Goal: Task Accomplishment & Management: Manage account settings

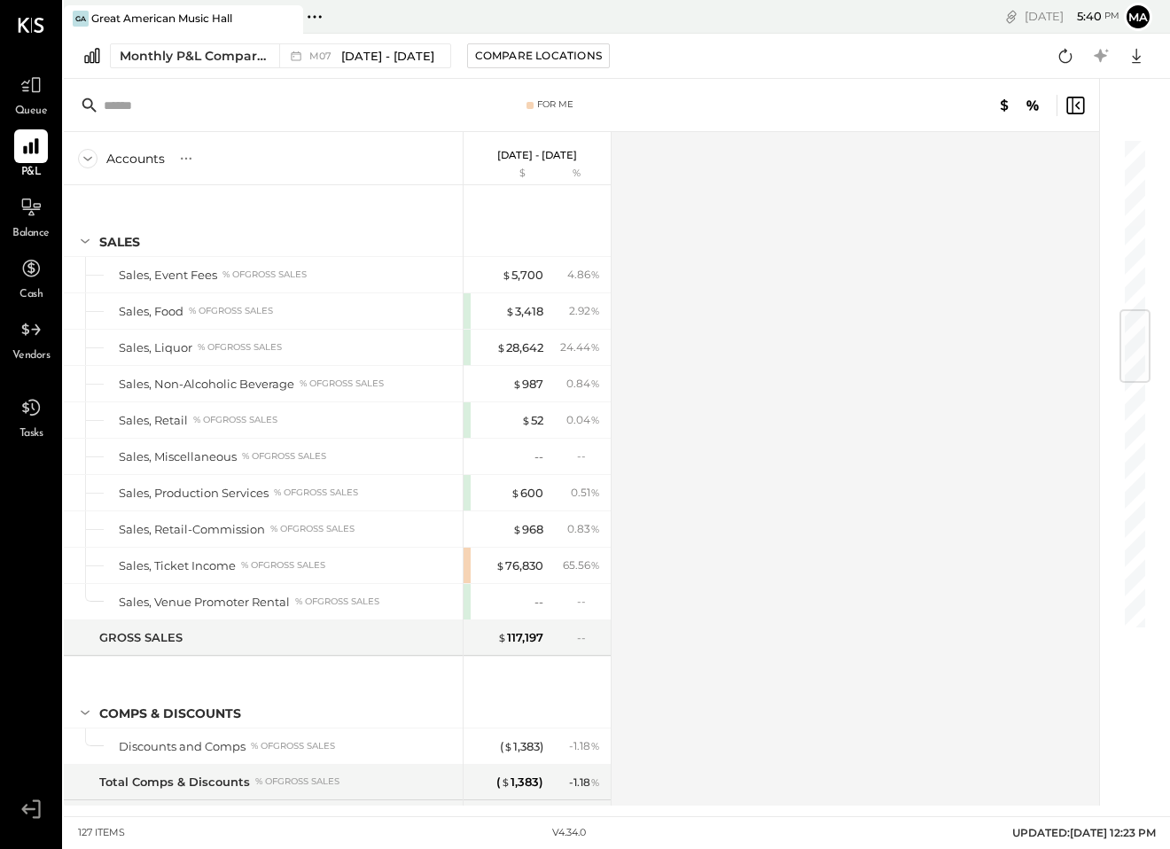
scroll to position [1467, 0]
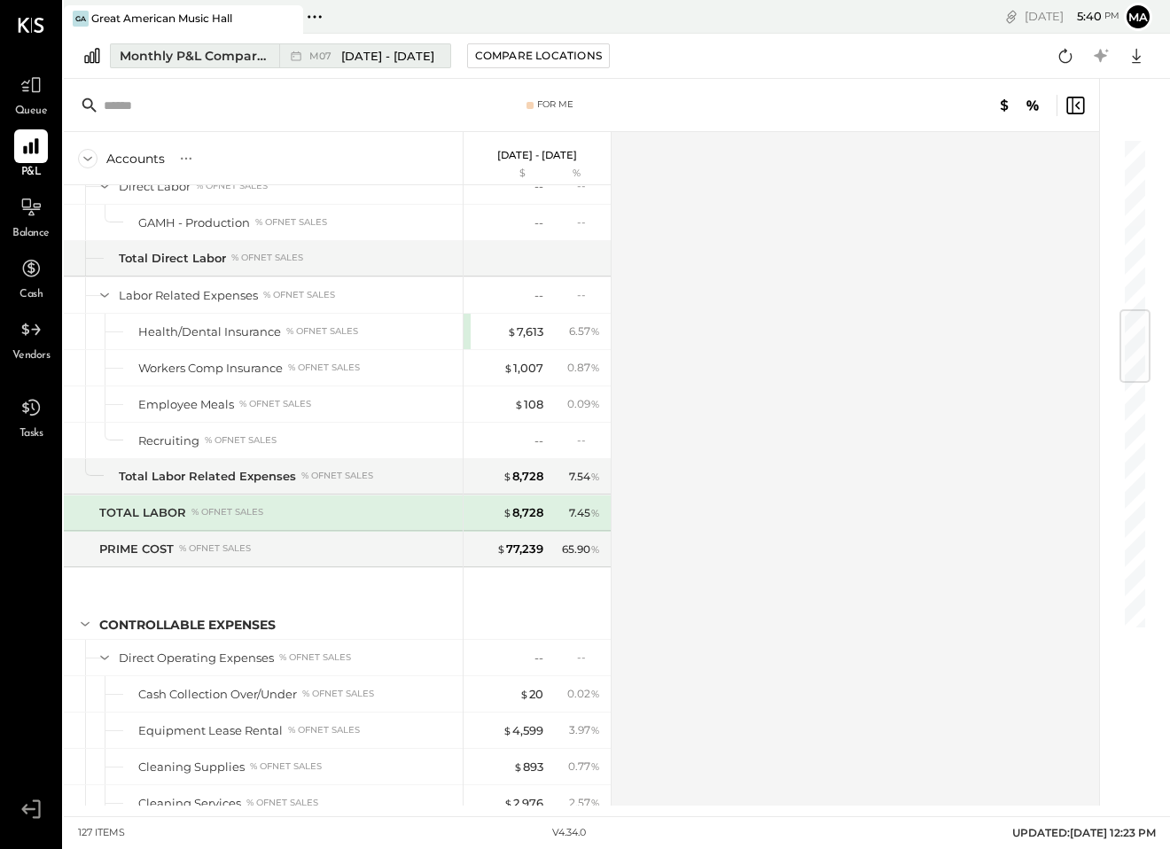
click at [387, 63] on span "[DATE] - [DATE]" at bounding box center [387, 56] width 93 height 17
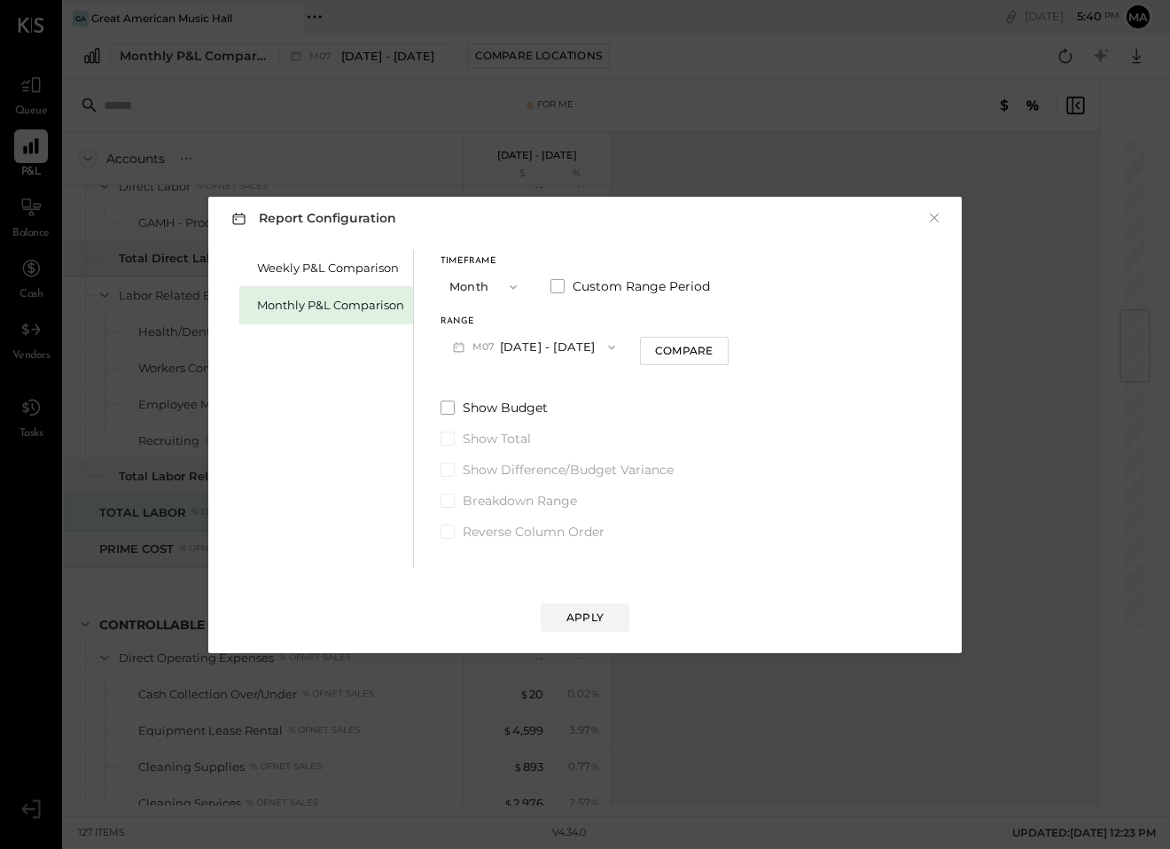
click at [531, 352] on button "M07 [DATE] - [DATE]" at bounding box center [534, 347] width 187 height 33
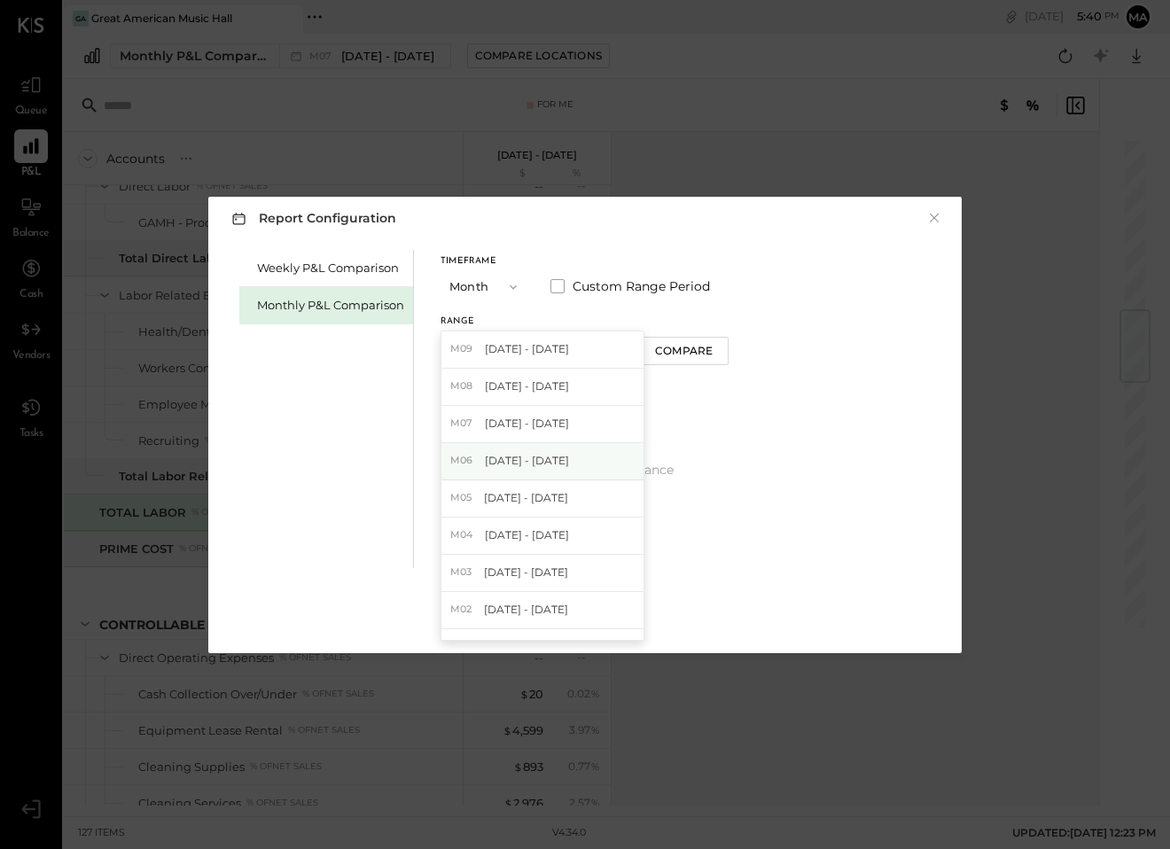
click at [549, 463] on span "[DATE] - [DATE]" at bounding box center [527, 460] width 84 height 15
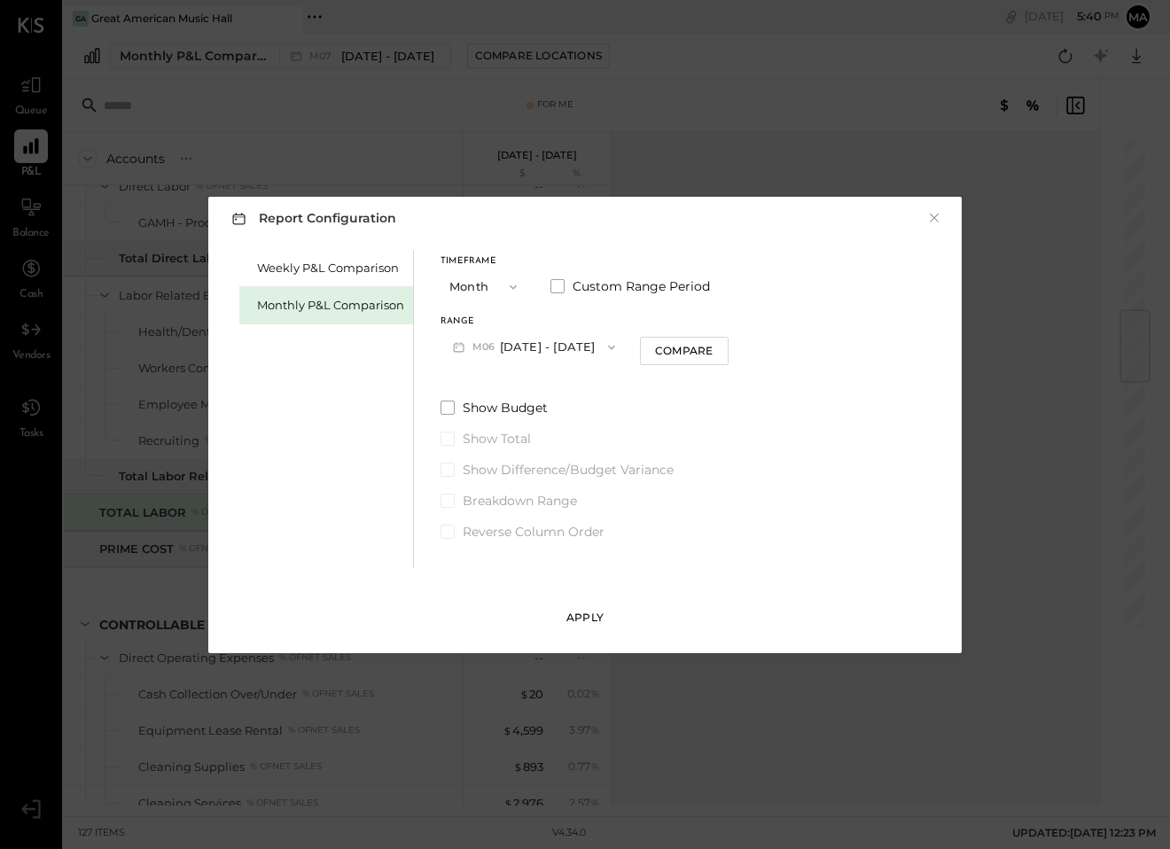
click at [593, 608] on button "Apply" at bounding box center [585, 618] width 89 height 28
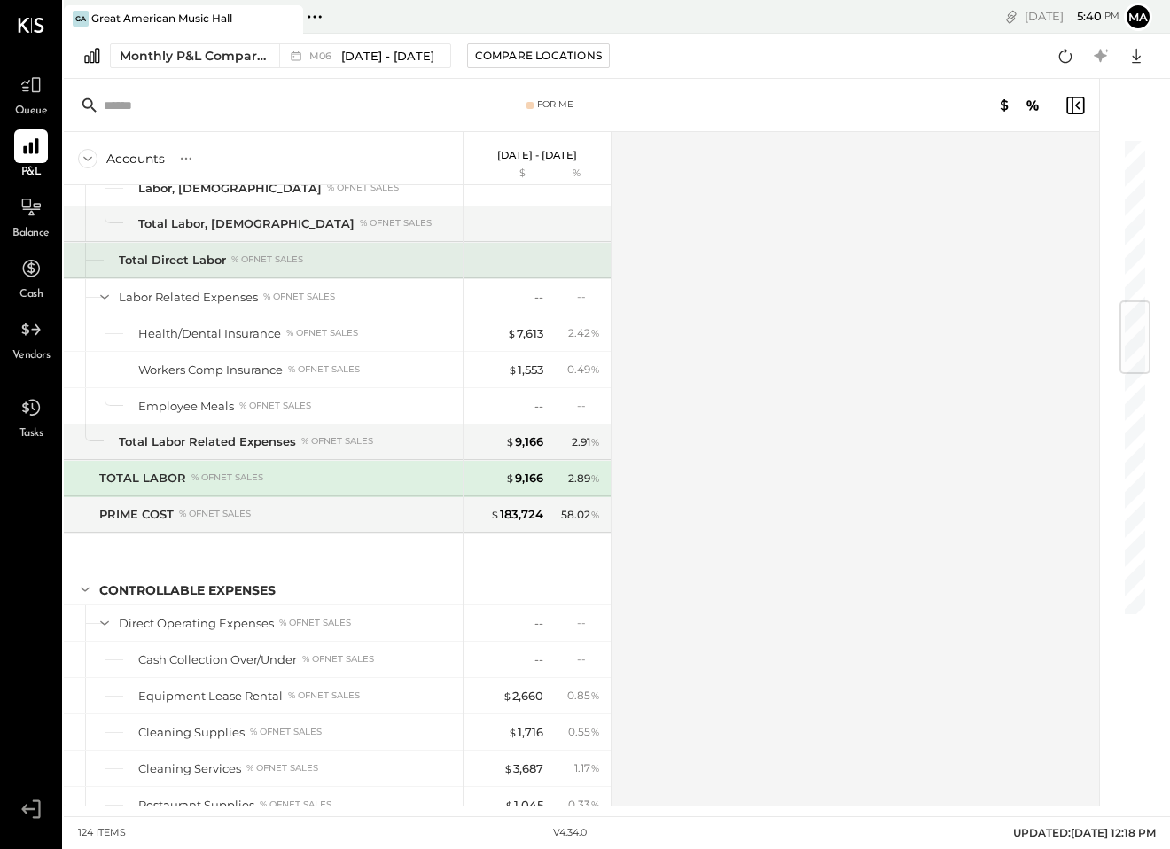
scroll to position [1297, 0]
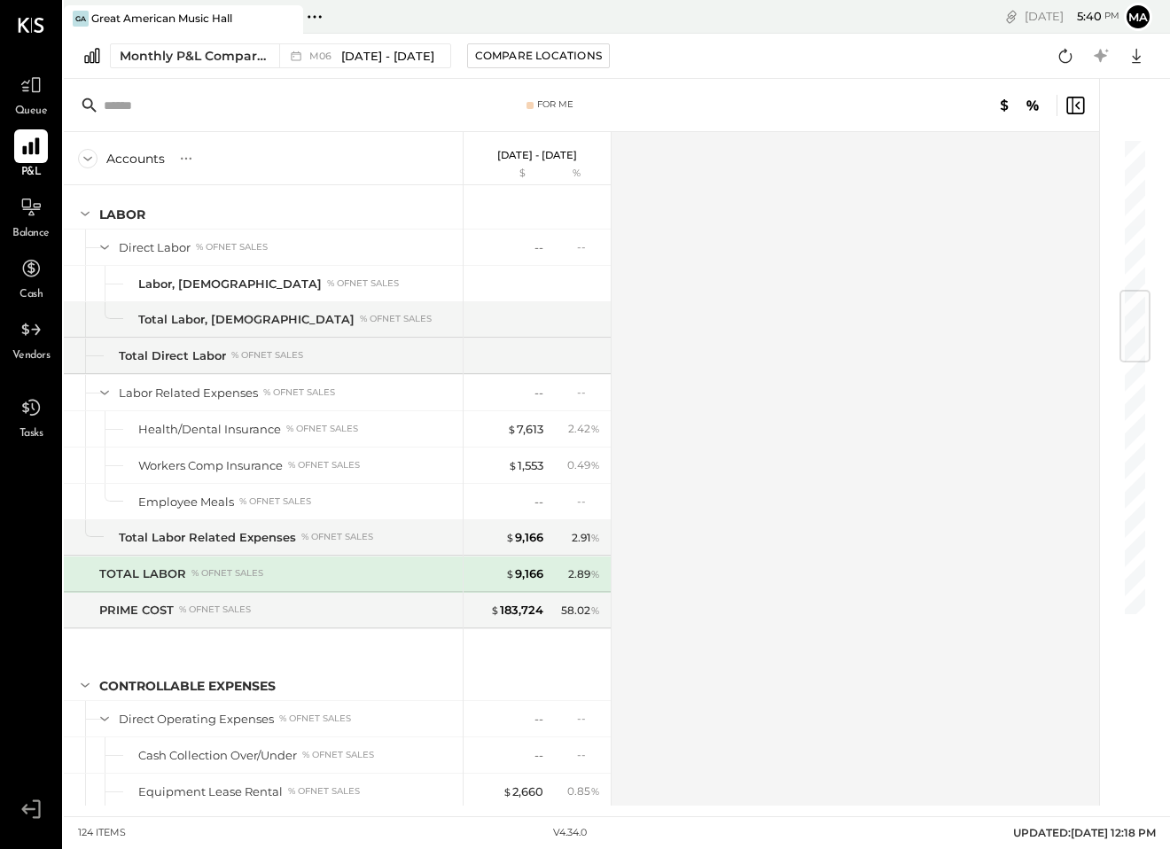
click at [36, 141] on icon at bounding box center [30, 146] width 17 height 17
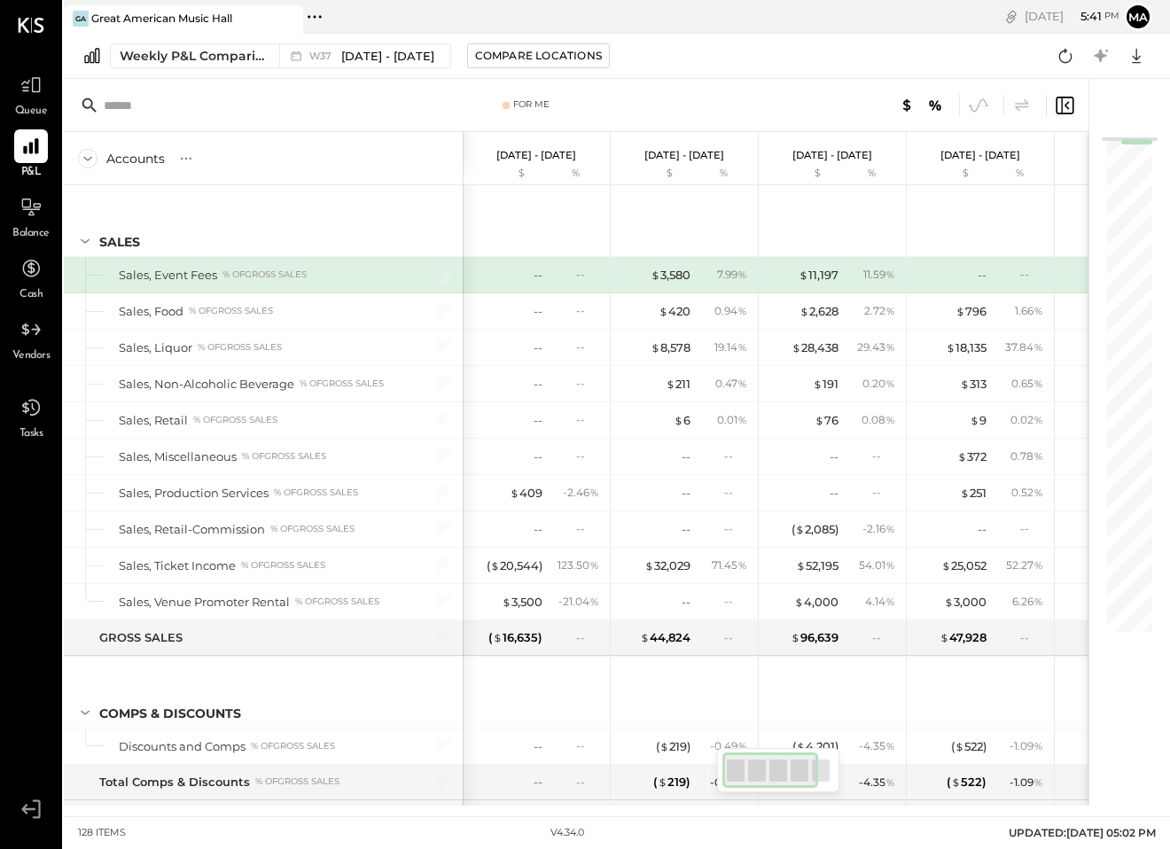
click at [31, 27] on icon at bounding box center [31, 25] width 27 height 15
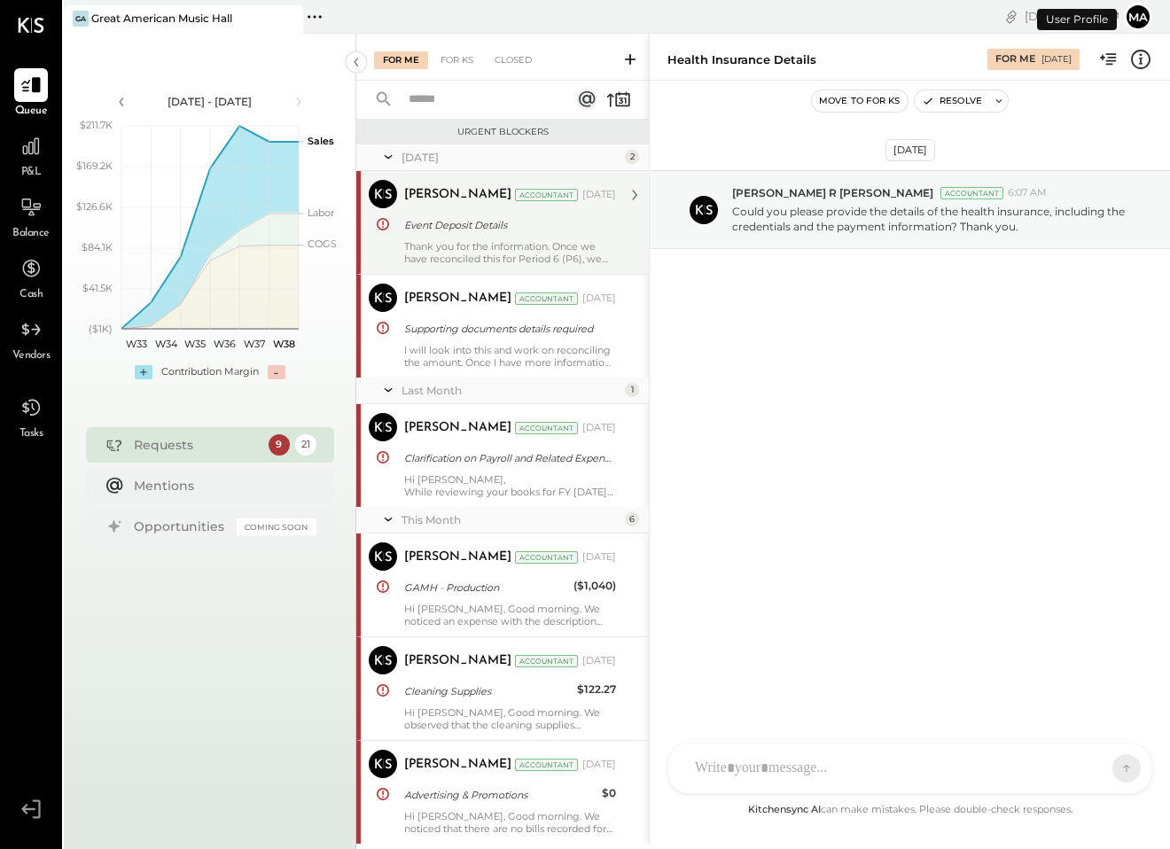
scroll to position [830, 0]
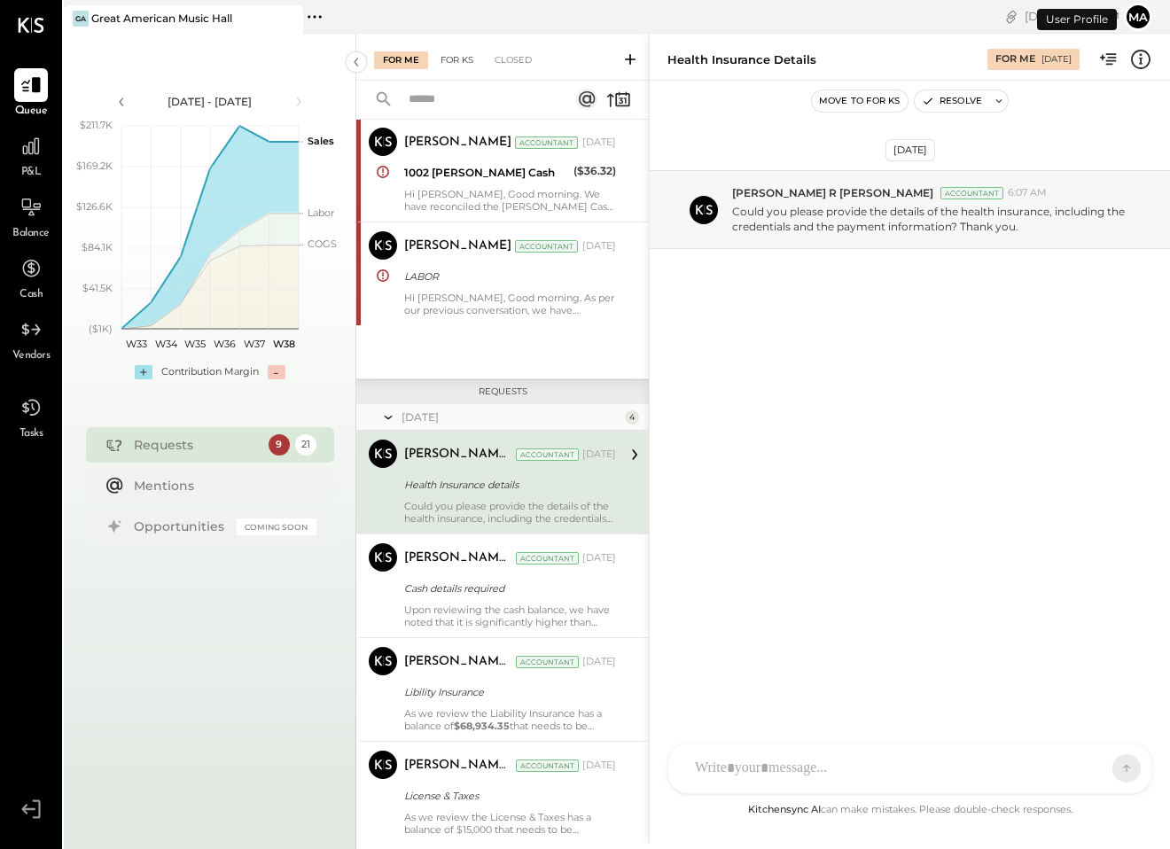
click at [450, 59] on div "For KS" at bounding box center [457, 60] width 51 height 18
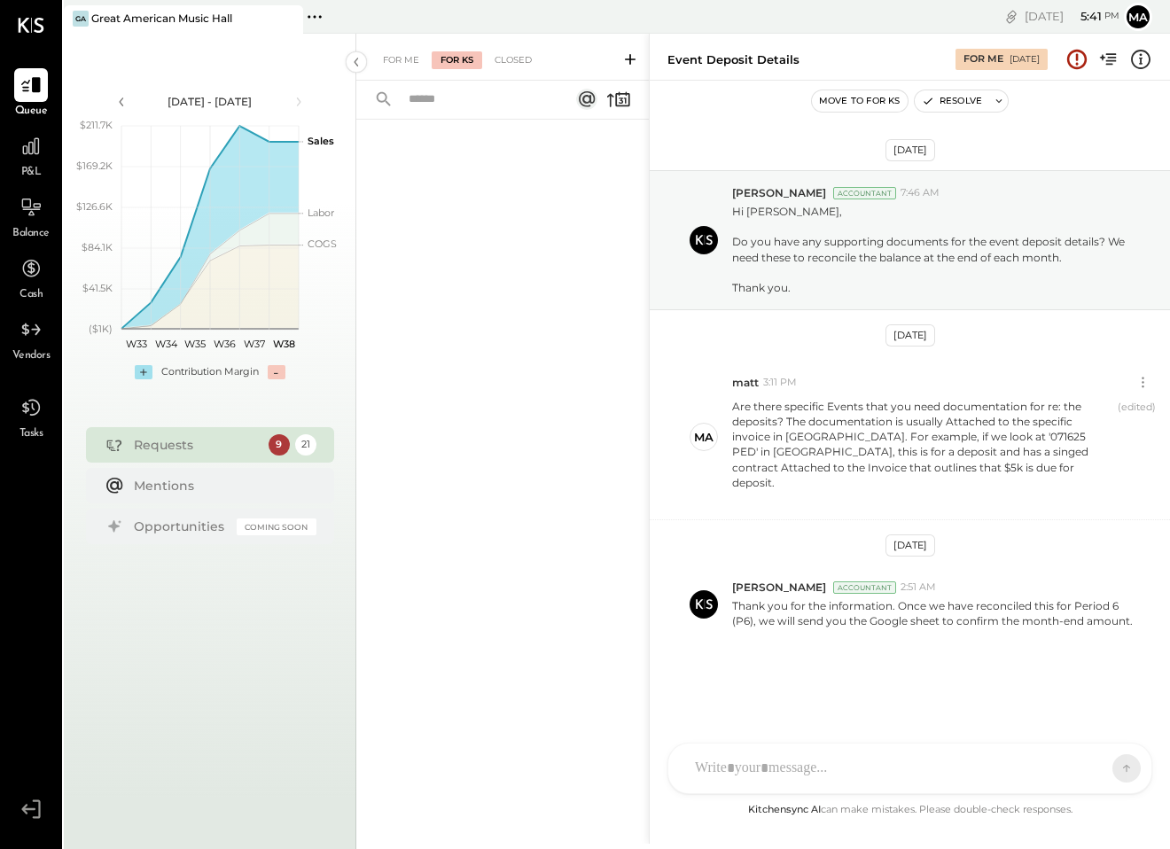
click at [631, 54] on icon at bounding box center [631, 60] width 18 height 18
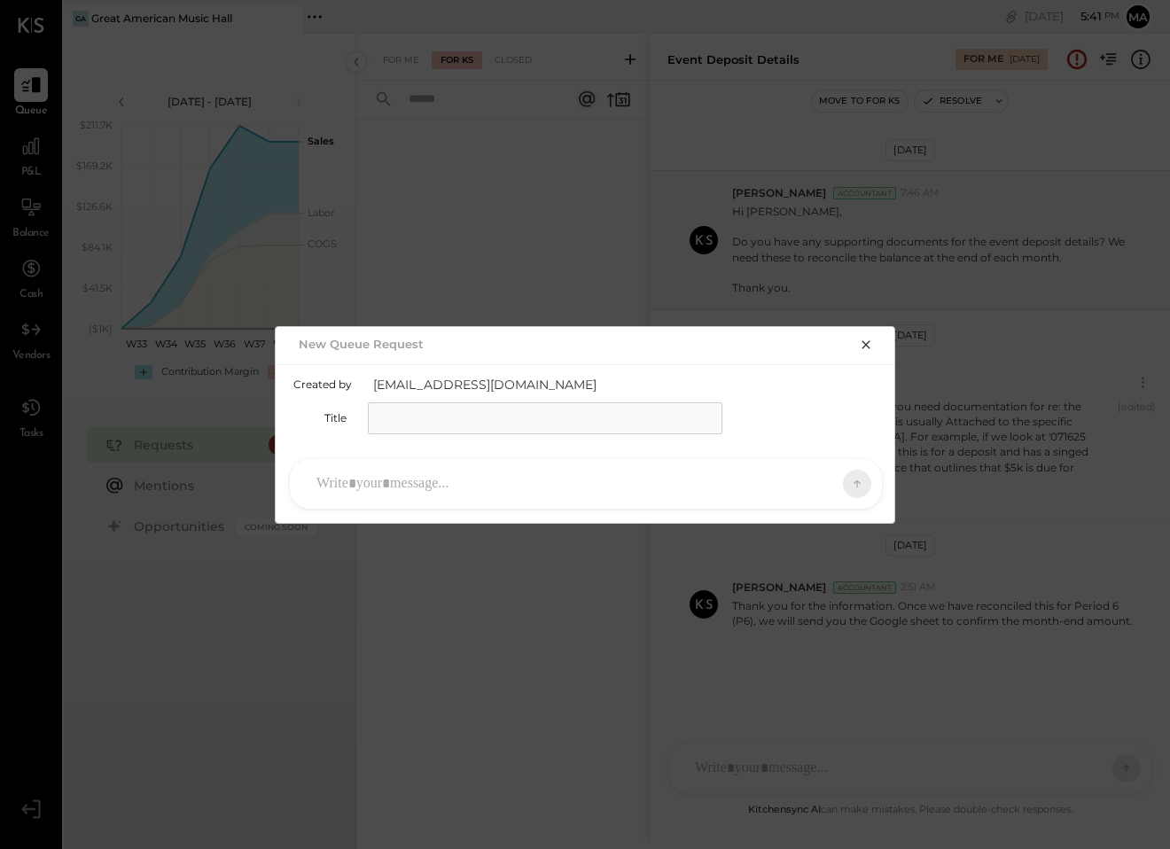
click at [413, 422] on input "text" at bounding box center [545, 419] width 355 height 32
type input "**********"
click at [373, 455] on div "NS [PERSON_NAME] FB [PERSON_NAME] CR [PERSON_NAME] R [PERSON_NAME] JS [PERSON_N…" at bounding box center [586, 484] width 621 height 78
click at [375, 485] on div at bounding box center [570, 484] width 525 height 39
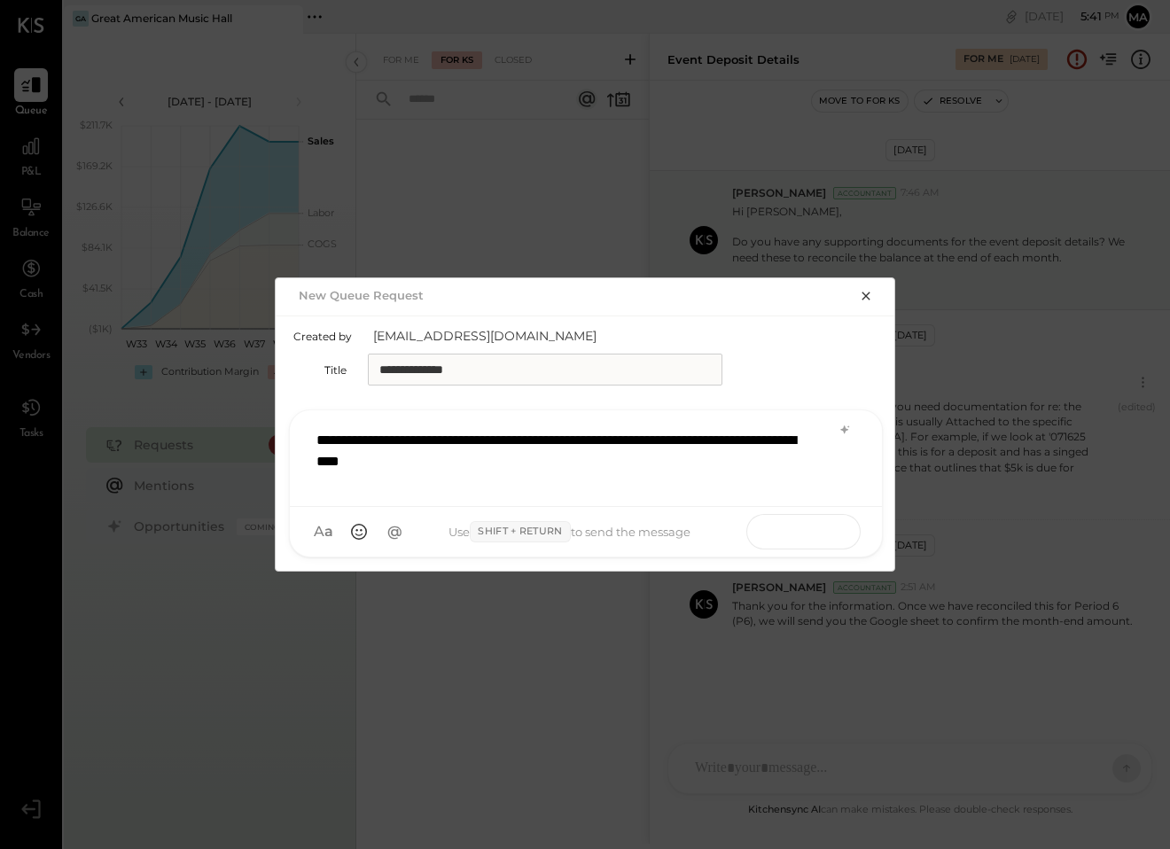
click at [839, 530] on button at bounding box center [823, 531] width 65 height 27
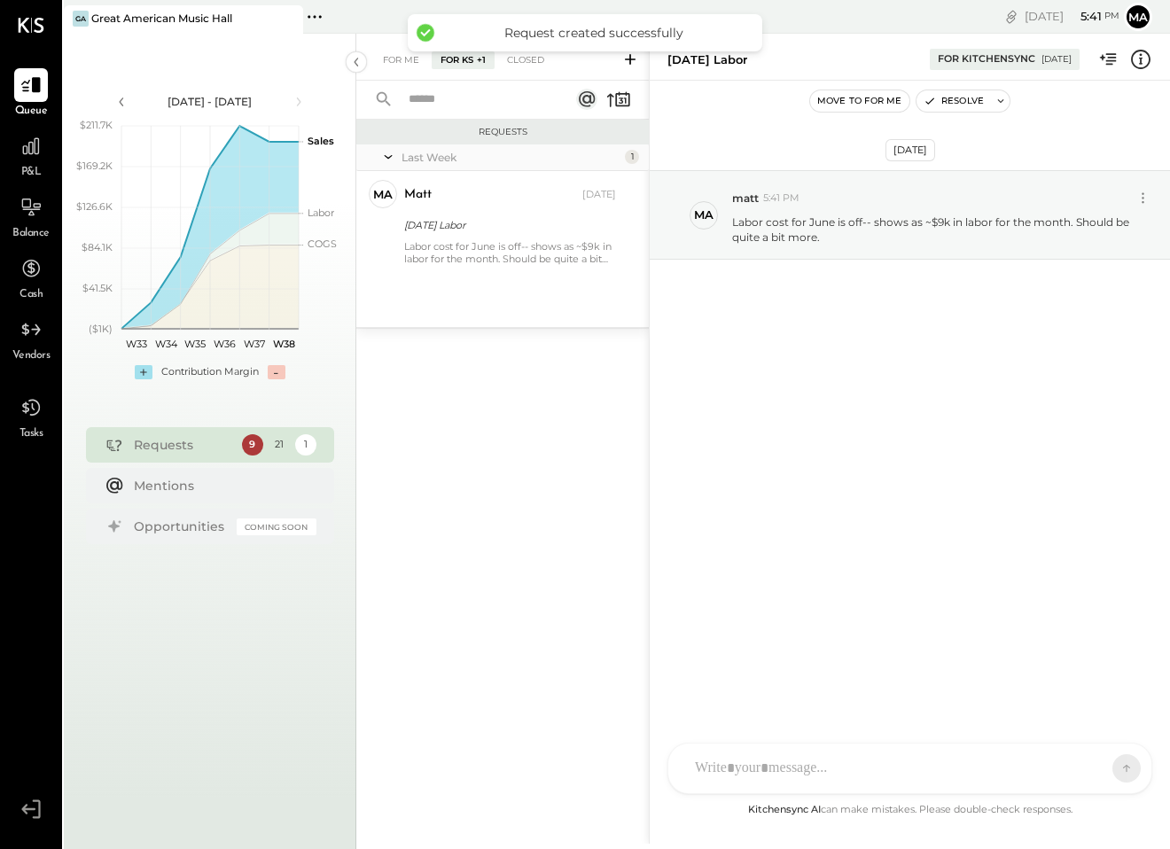
click at [1002, 775] on div at bounding box center [894, 768] width 416 height 39
click at [743, 770] on icon at bounding box center [738, 769] width 19 height 19
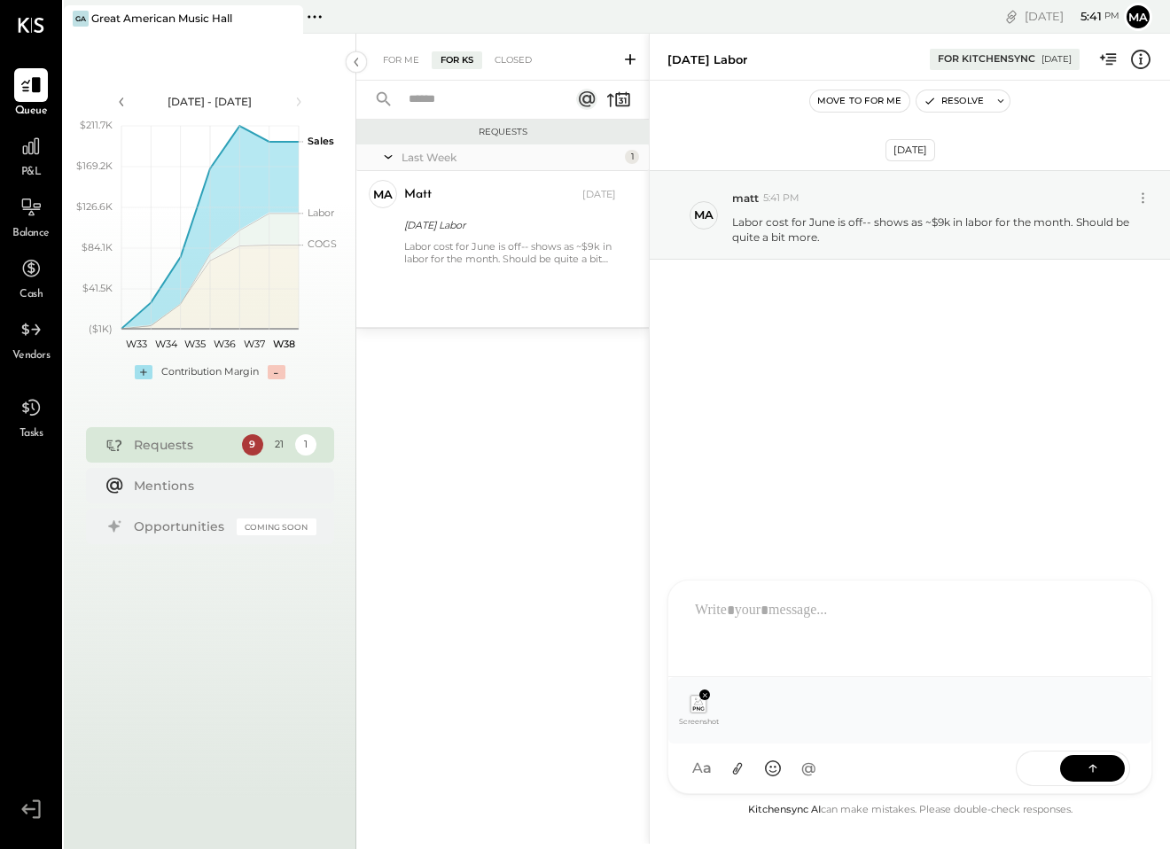
click at [1099, 775] on icon at bounding box center [1093, 769] width 18 height 18
click at [1100, 771] on icon at bounding box center [1093, 769] width 18 height 18
click at [756, 619] on div at bounding box center [910, 626] width 448 height 71
click at [1099, 769] on icon at bounding box center [1093, 768] width 18 height 18
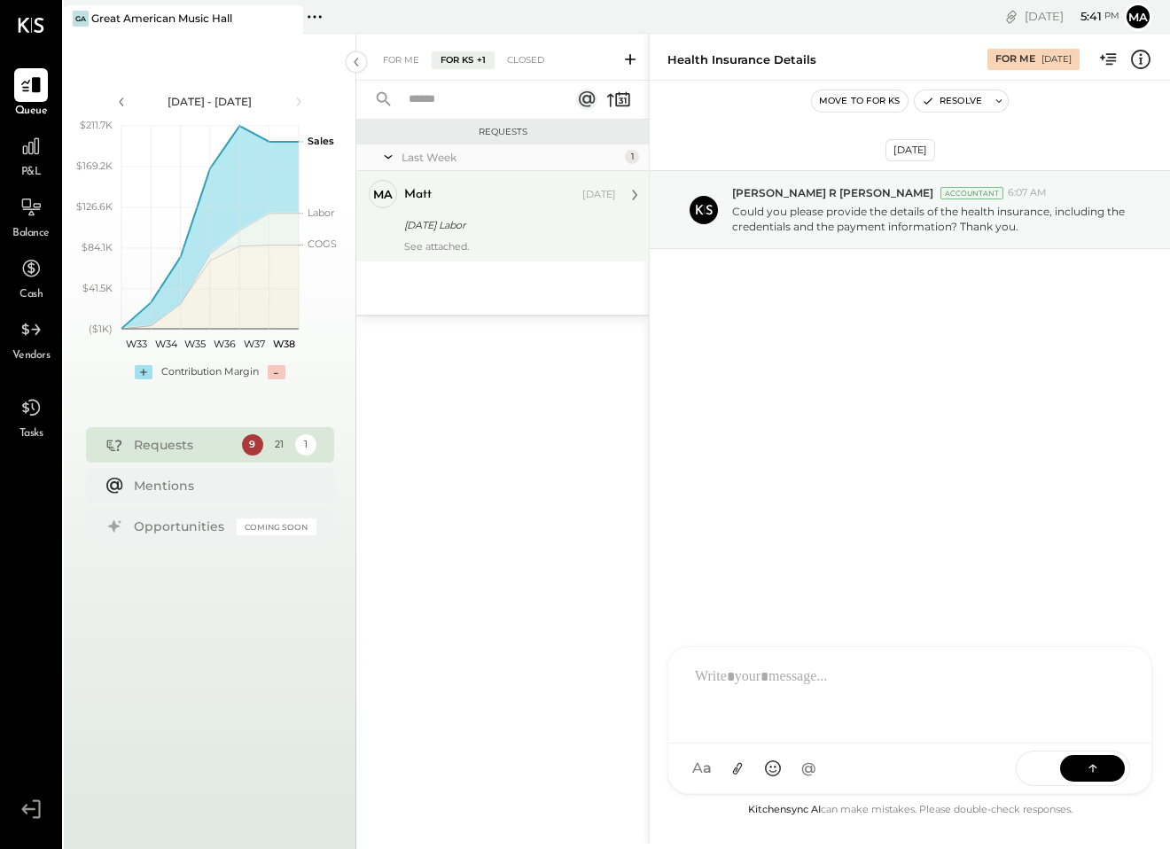
click at [562, 226] on div "[DATE] Labor" at bounding box center [507, 225] width 207 height 18
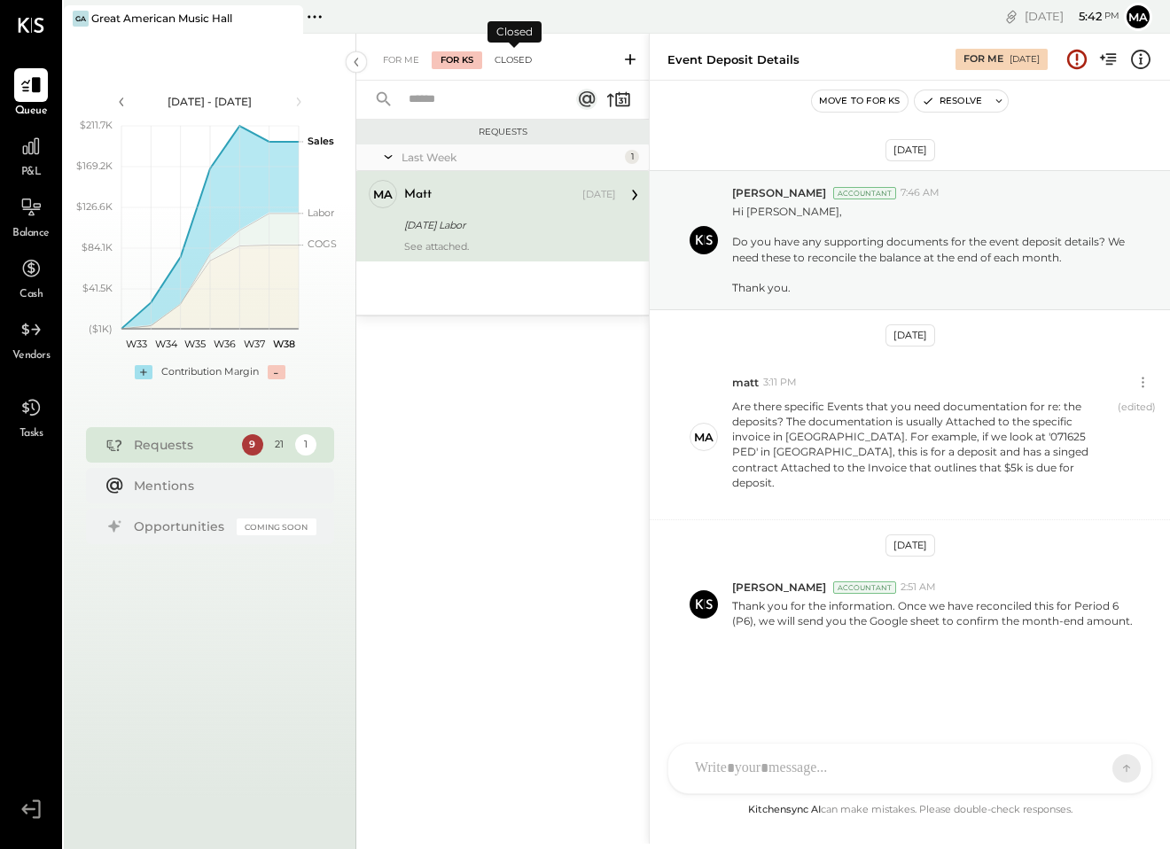
click at [498, 59] on div "Closed" at bounding box center [513, 60] width 55 height 18
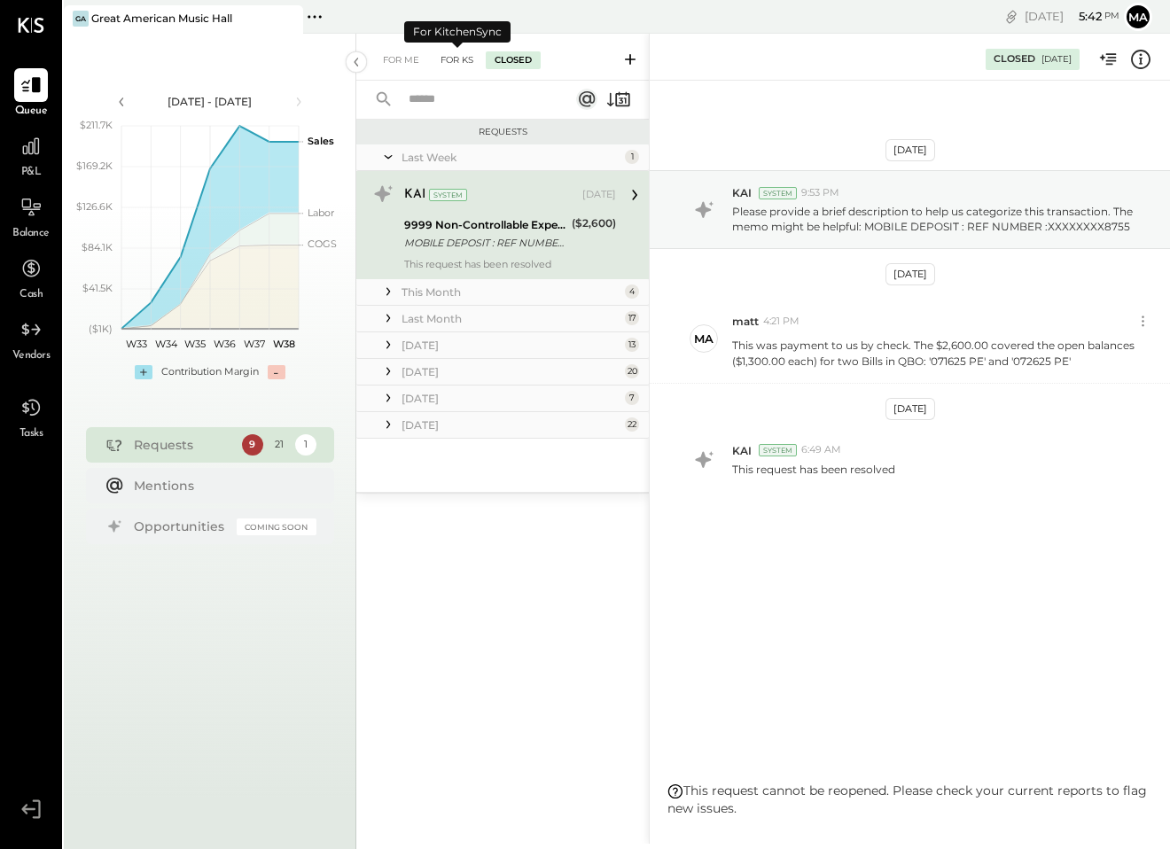
click at [462, 63] on div "For KS" at bounding box center [457, 60] width 51 height 18
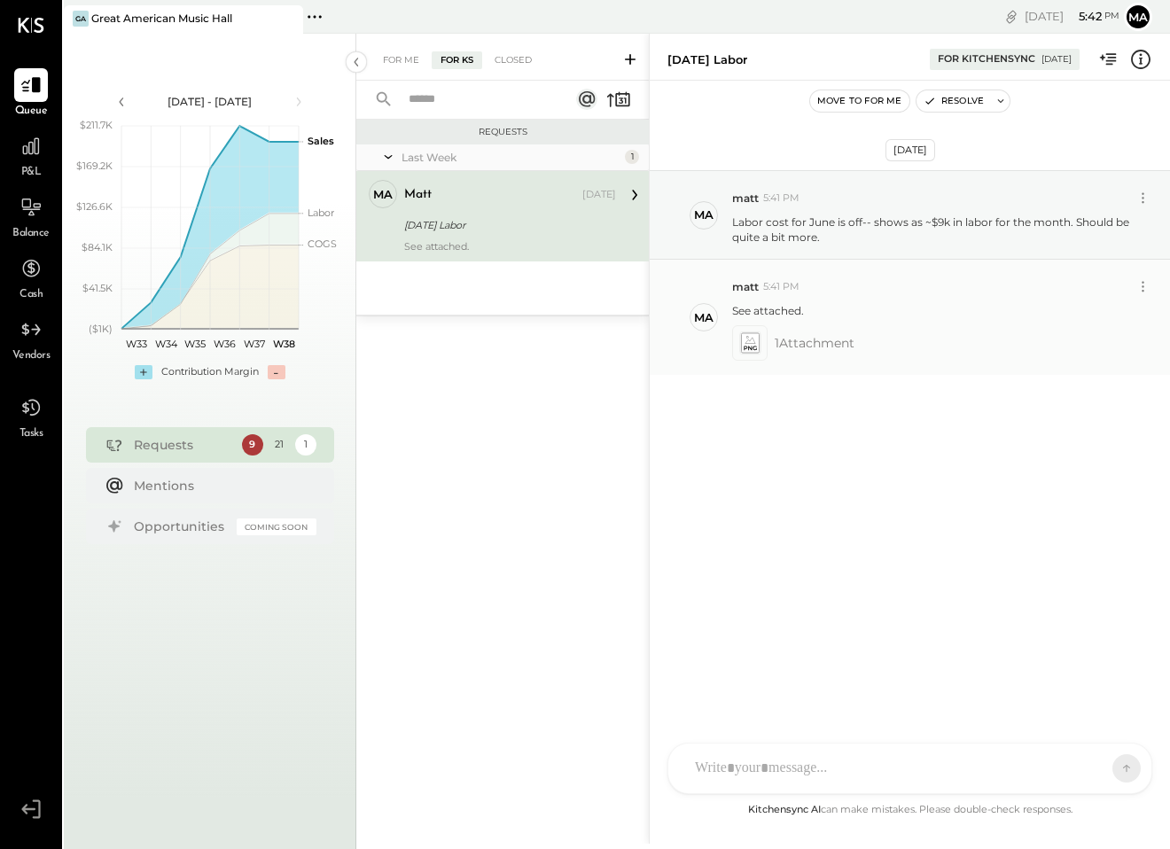
click at [752, 339] on icon at bounding box center [750, 340] width 11 height 8
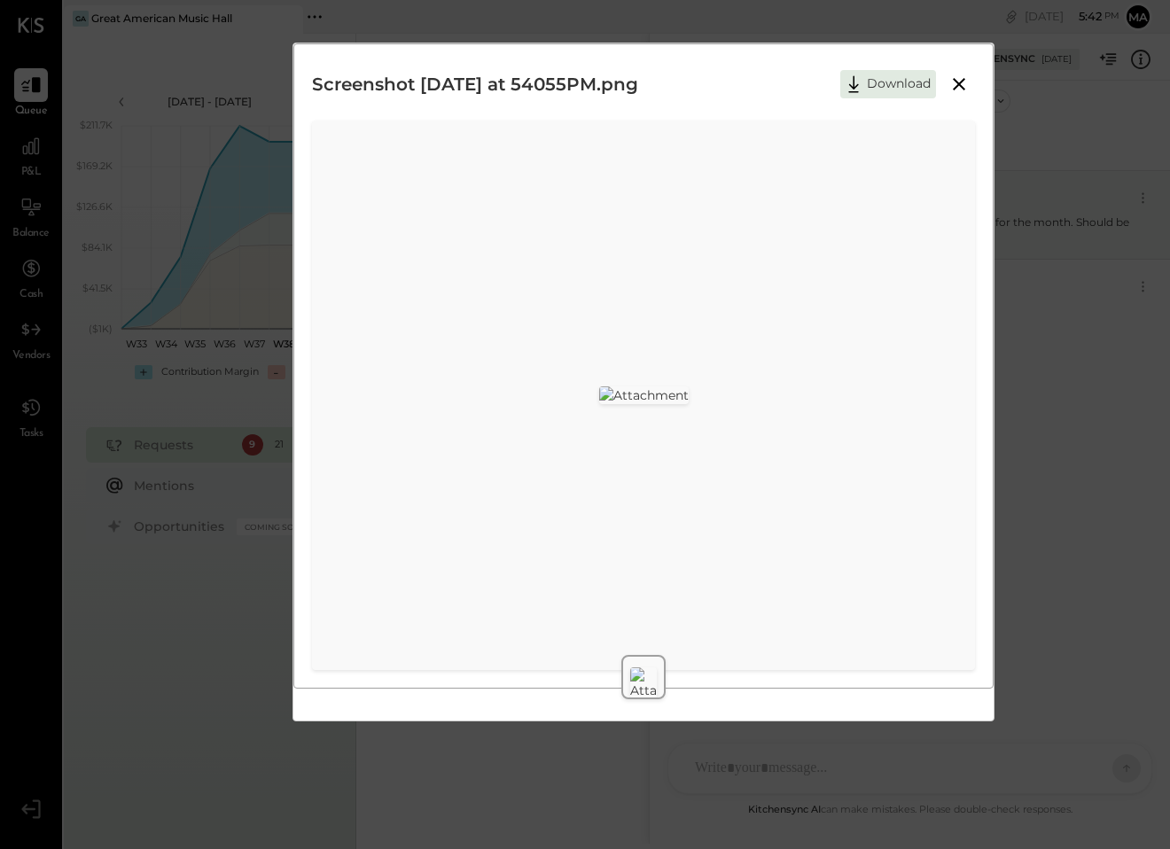
click at [949, 81] on icon at bounding box center [959, 84] width 21 height 21
